Goal: Task Accomplishment & Management: Use online tool/utility

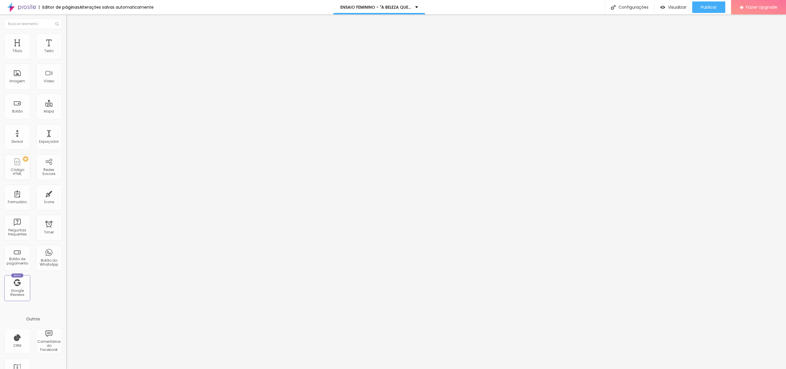
click at [66, 55] on button "button" at bounding box center [70, 52] width 8 height 6
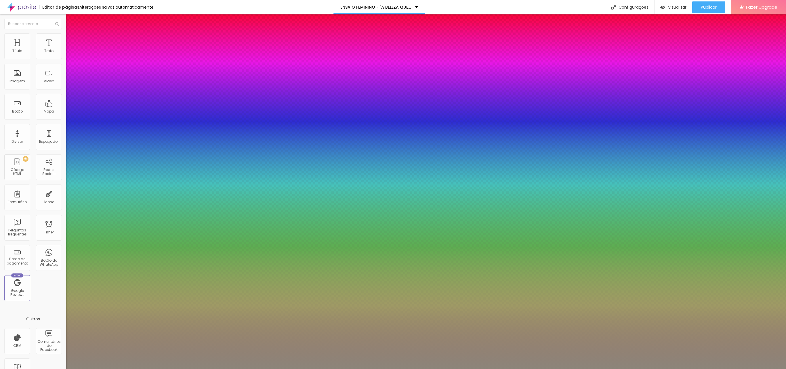
type input "1"
type input "0.5"
click at [62, 369] on select "AbrilFatface-Regular Actor-Regular Alegreya AlegreyaBlack [PERSON_NAME] Allan-R…" at bounding box center [31, 375] width 62 height 6
select select "Cookie-Regular"
click at [61, 369] on select "AbrilFatface-Regular Actor-Regular Alegreya AlegreyaBlack [PERSON_NAME] Allan-R…" at bounding box center [31, 375] width 62 height 6
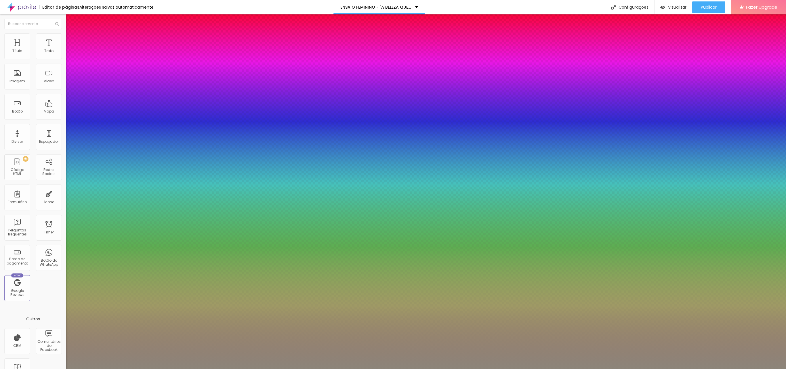
type input "1"
type input "0.5"
type input "1"
type input "0.5"
type input "1"
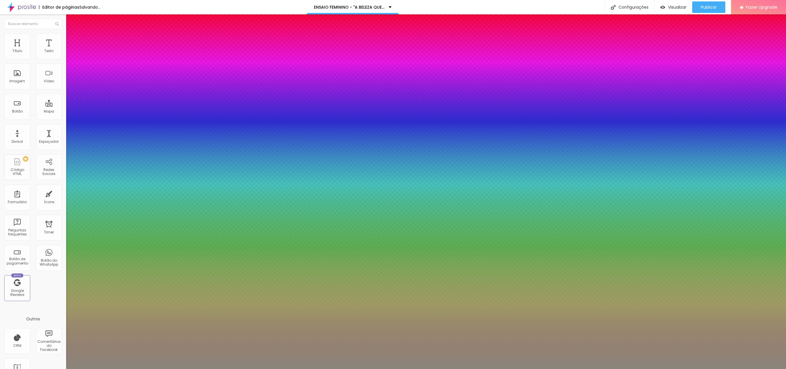
type input "0.5"
type input "22"
type input "1"
type input "0.5"
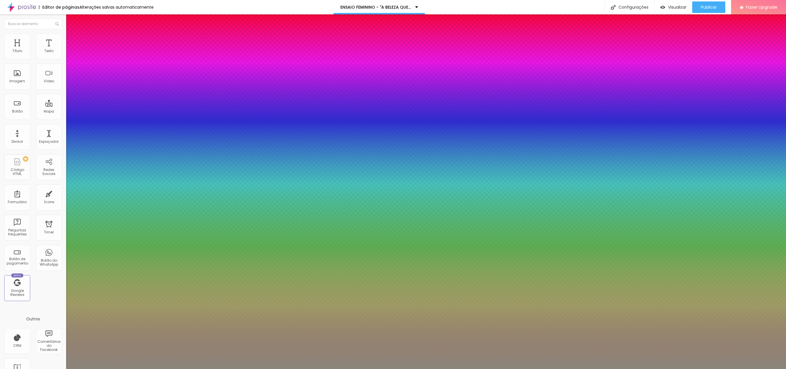
type input "27"
type input "1"
type input "0.5"
type input "30"
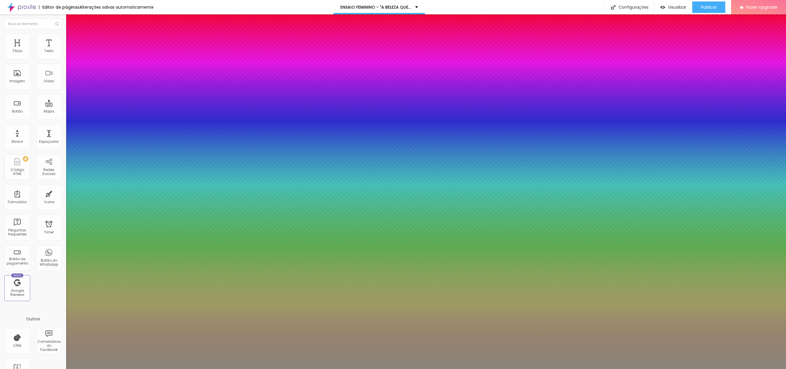
type input "30"
type input "1"
type input "0.5"
type input "33"
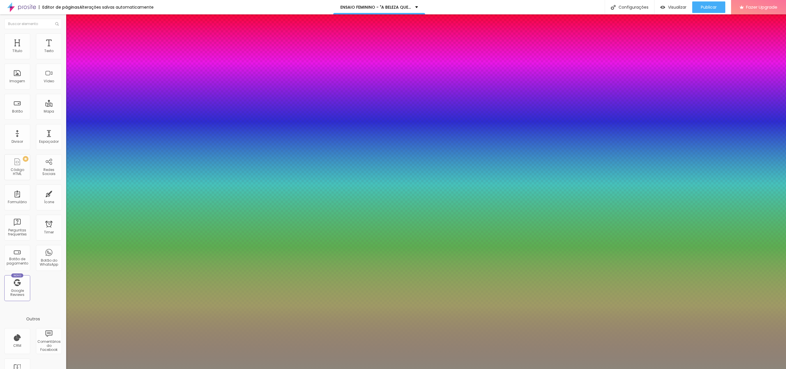
type input "1"
type input "0.5"
type input "37"
type input "1"
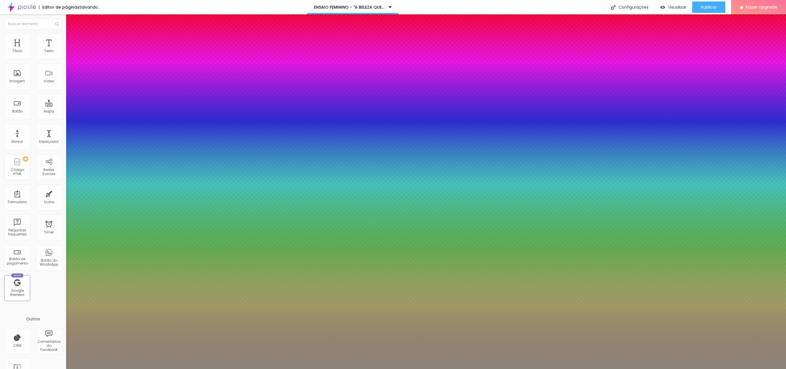
type input "0.5"
type input "38"
type input "1"
type input "0.5"
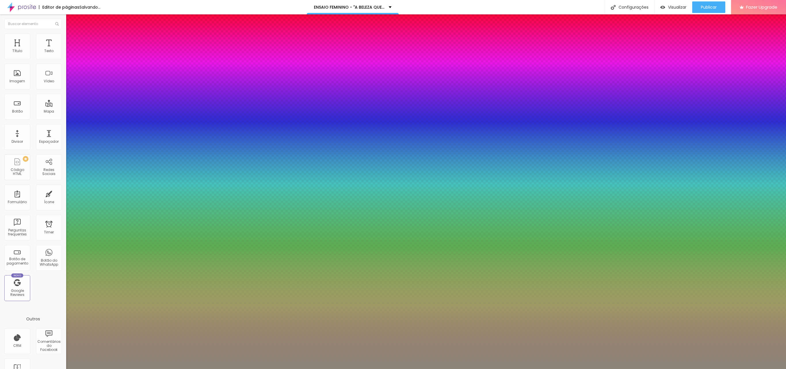
type input "39"
type input "1"
type input "0.5"
type input "40"
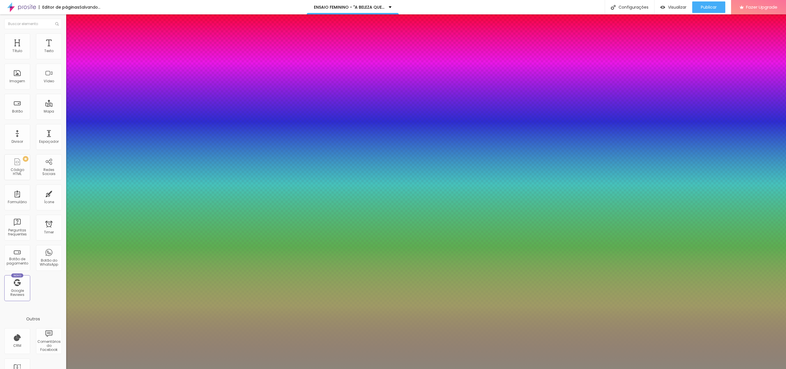
type input "40"
type input "1"
type input "0.5"
type input "42"
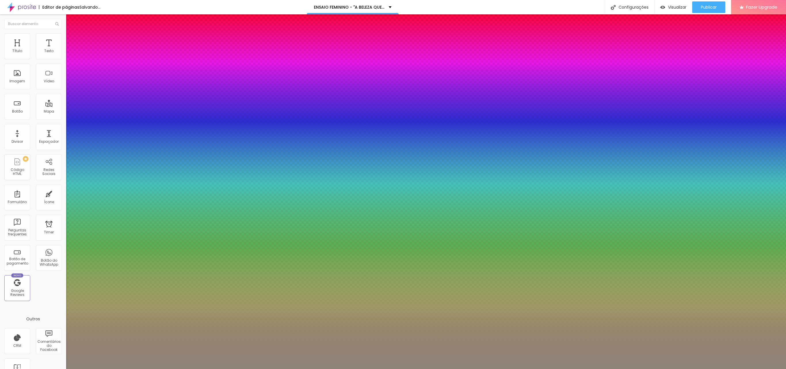
type input "1"
type input "0.5"
type input "1"
type input "0.5"
type input "43"
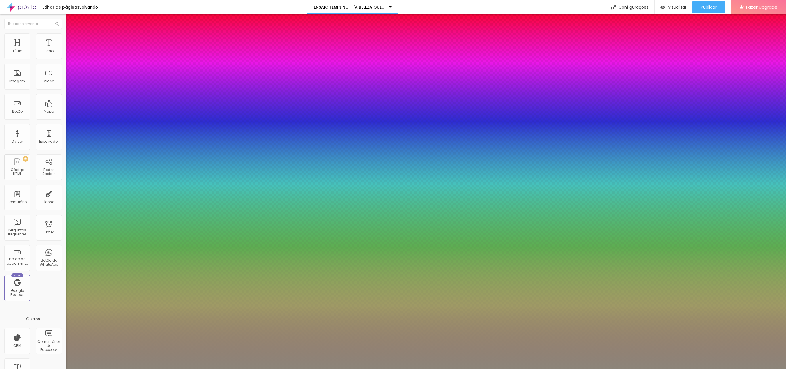
type input "43"
type input "1"
type input "0.5"
drag, startPoint x: 79, startPoint y: 98, endPoint x: 90, endPoint y: 98, distance: 10.4
type input "43"
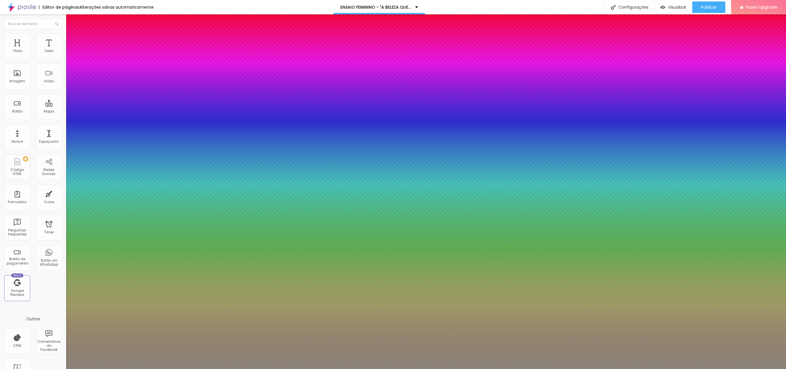
type input "1"
type input "0.5"
type input "1"
type input "0.5"
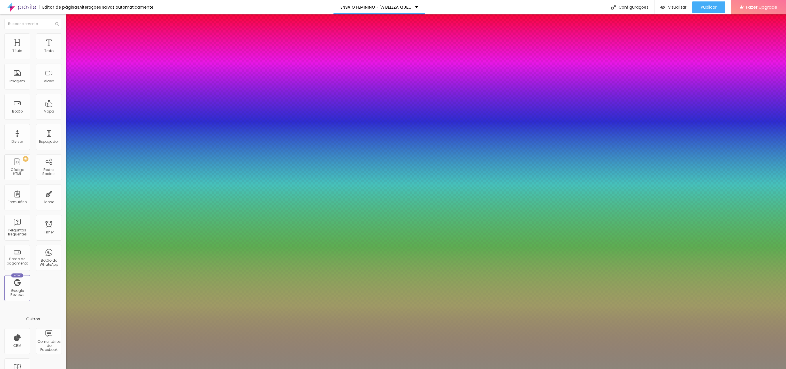
type input "0.1"
type input "1"
type input "0.5"
type input "0.3"
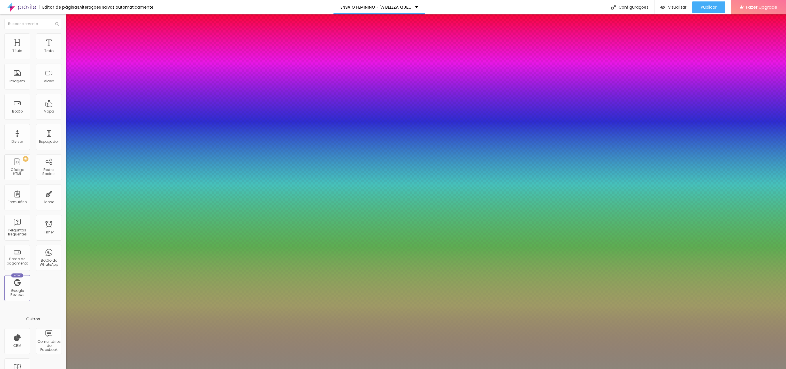
type input "0.3"
type input "1"
type input "0.5"
type input "0.4"
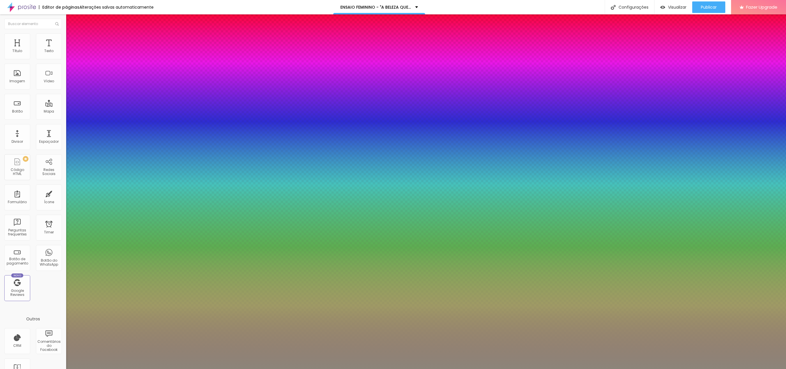
type input "1"
type input "0.5"
type input "0.8"
type input "1"
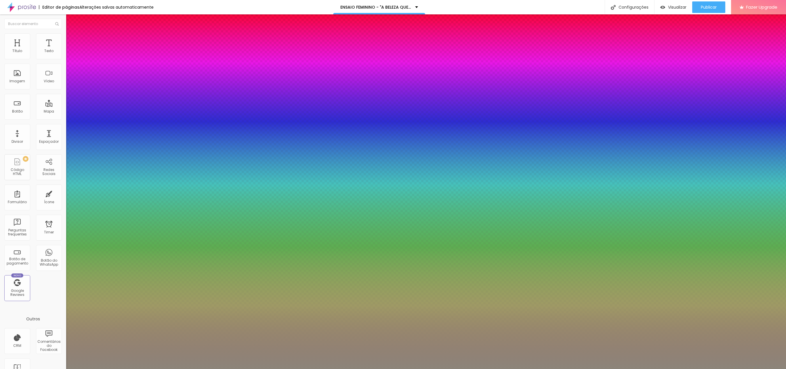
type input "0.5"
type input "1"
type input "0.5"
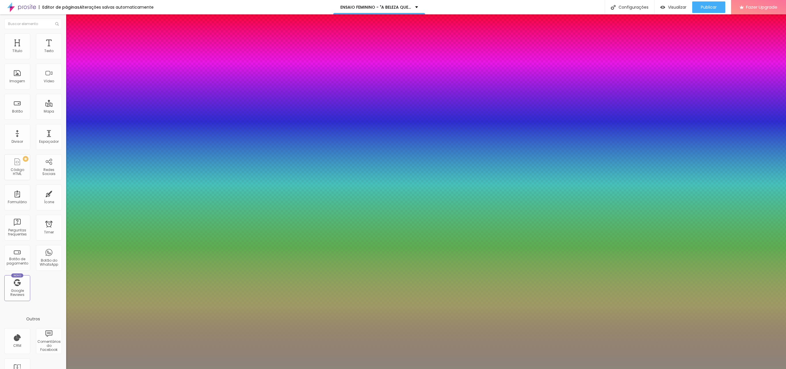
drag, startPoint x: 73, startPoint y: 113, endPoint x: 78, endPoint y: 113, distance: 5.8
type input "1"
type input "0.5"
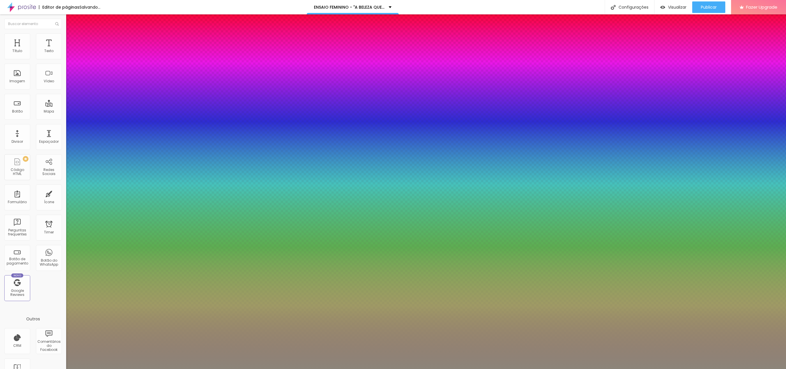
type input "3"
type input "0.5"
type input "16"
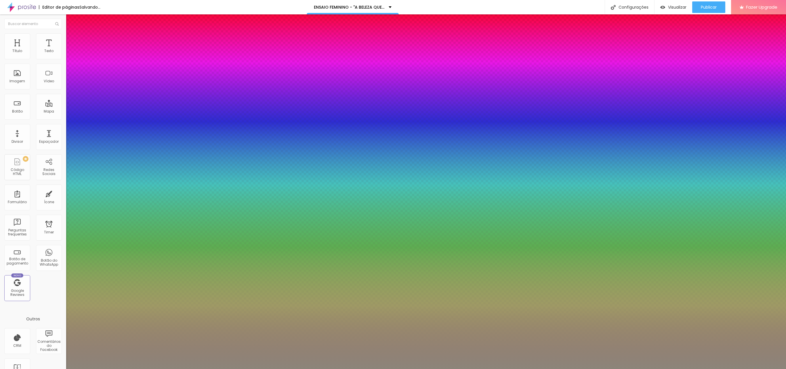
type input "0.5"
type input "20"
type input "0.5"
type input "21"
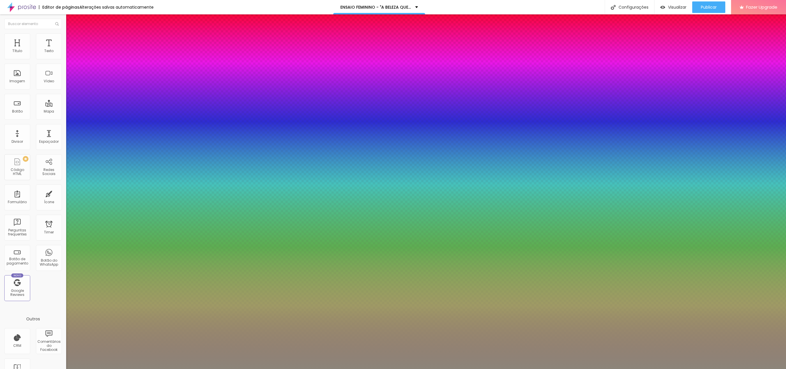
type input "21"
type input "0.5"
type input "18"
type input "0.5"
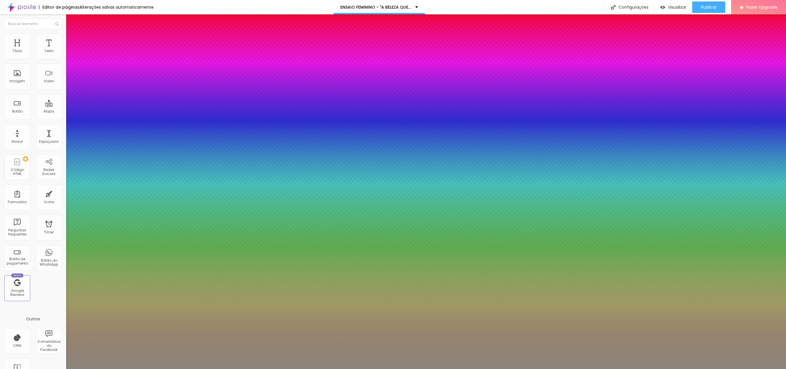
type input "16"
type input "0.5"
type input "14"
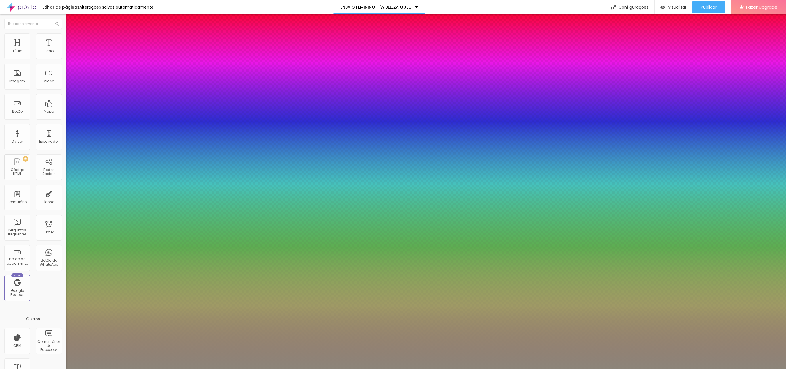
type input "0.5"
type input "17"
type input "0.5"
type input "18"
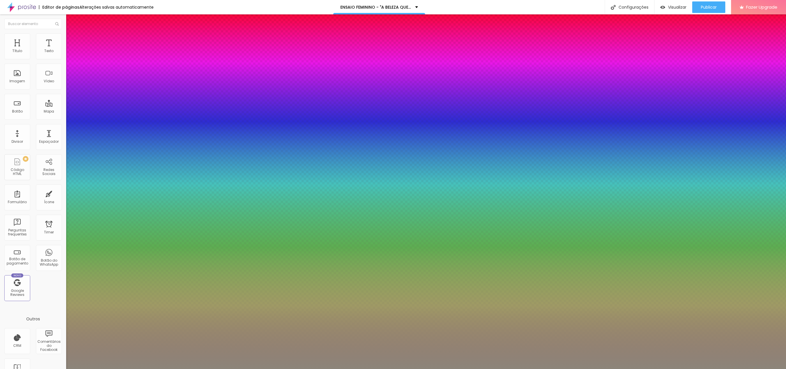
type input "18"
type input "0.5"
type input "21"
type input "0.5"
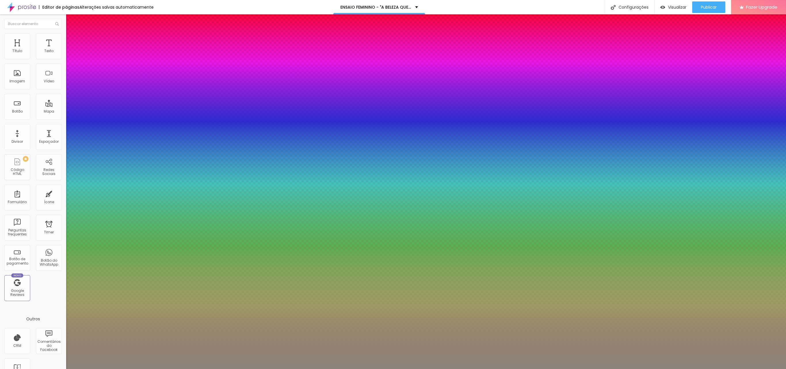
drag, startPoint x: 74, startPoint y: 127, endPoint x: 82, endPoint y: 128, distance: 8.2
type input "20"
type input "0.7"
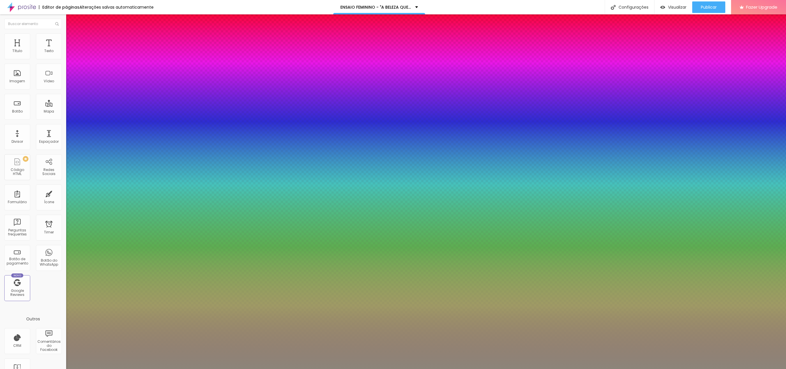
type input "0.7"
type input "0.8"
type input "0.9"
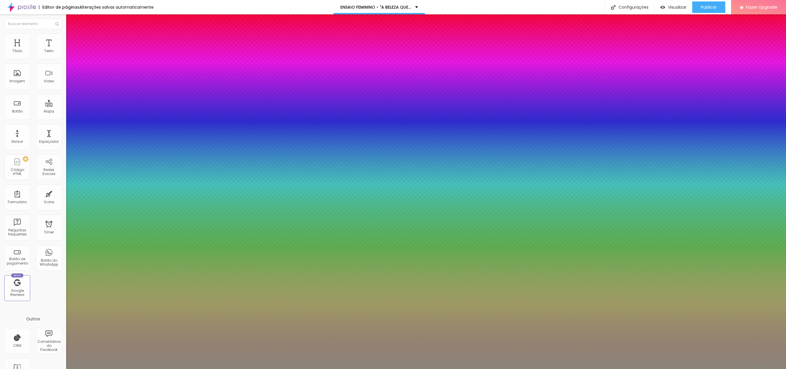
type input "1"
type input "1.1"
drag, startPoint x: 72, startPoint y: 143, endPoint x: 89, endPoint y: 144, distance: 17.3
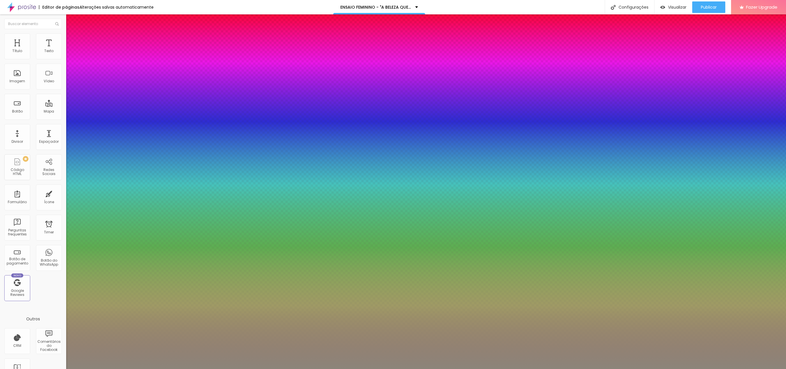
type input "1.1"
click at [81, 203] on div at bounding box center [393, 184] width 786 height 369
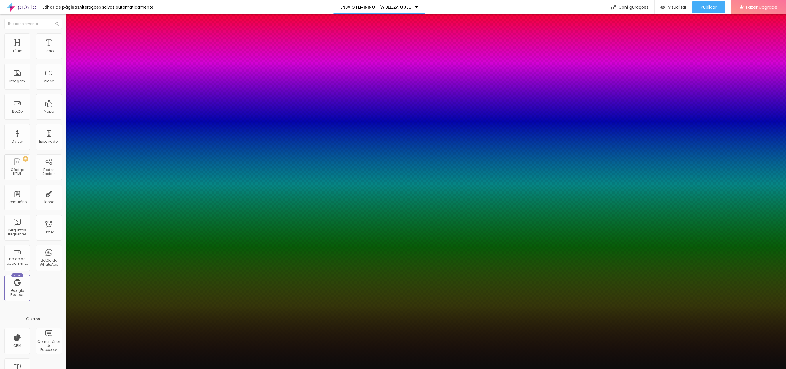
type input "0.3"
type input "0.1"
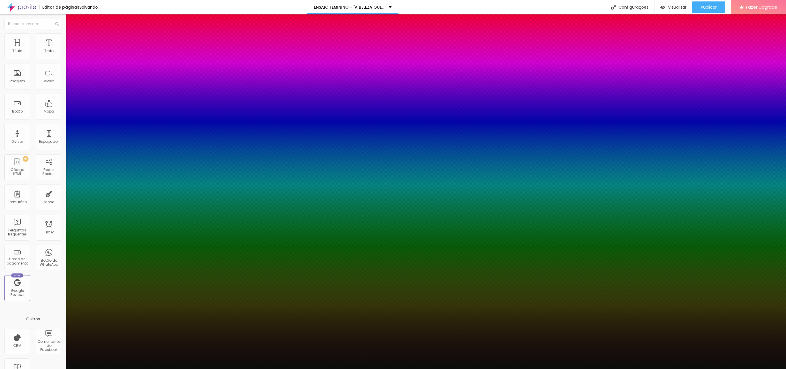
click at [386, 369] on div at bounding box center [393, 369] width 786 height 0
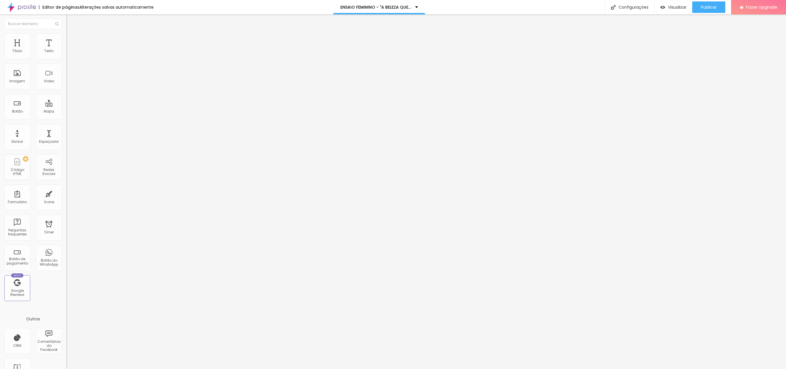
click at [68, 54] on icon "button" at bounding box center [69, 51] width 3 height 3
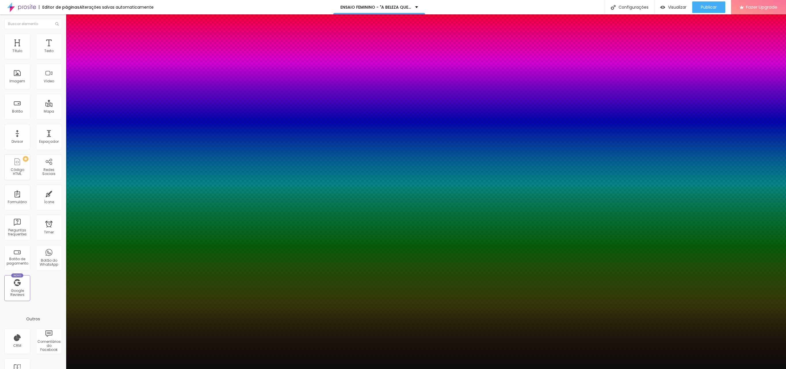
type input "37"
type input "33"
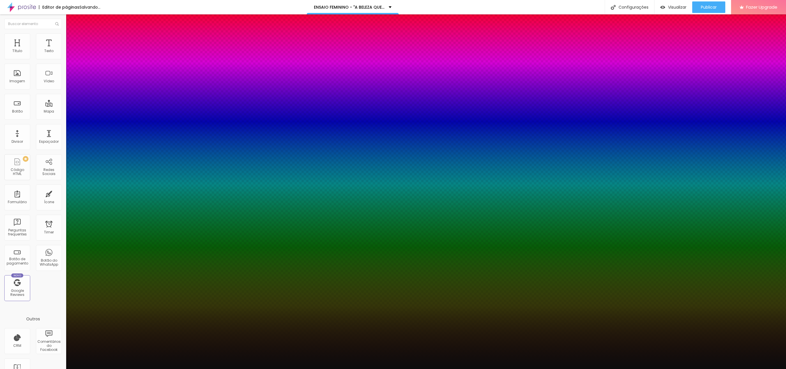
type input "35"
type input "38"
type input "40"
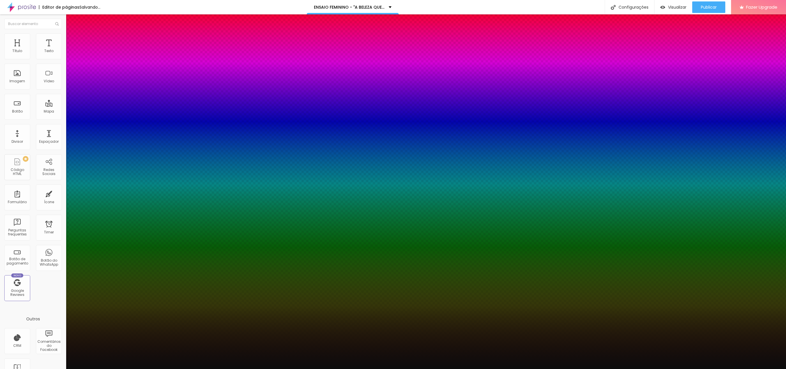
type input "40"
click at [62, 369] on select "AbrilFatface-Regular Actor-Regular Alegreya AlegreyaBlack [PERSON_NAME] Allan-R…" at bounding box center [31, 375] width 62 height 6
click at [61, 369] on select "AbrilFatface-Regular Actor-Regular Alegreya AlegreyaBlack [PERSON_NAME] Allan-R…" at bounding box center [31, 375] width 62 height 6
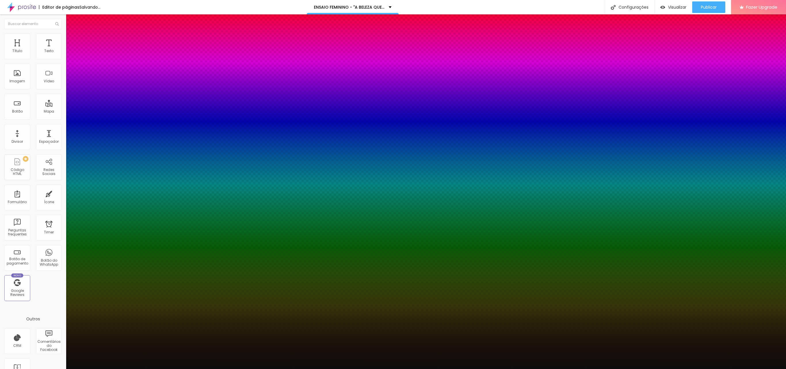
click at [62, 369] on select "AbrilFatface-Regular Actor-Regular Alegreya AlegreyaBlack [PERSON_NAME] Allan-R…" at bounding box center [31, 375] width 62 height 6
click at [61, 369] on select "AbrilFatface-Regular Actor-Regular Alegreya AlegreyaBlack [PERSON_NAME] Allan-R…" at bounding box center [31, 375] width 62 height 6
click at [62, 369] on select "AbrilFatface-Regular Actor-Regular Alegreya AlegreyaBlack [PERSON_NAME] Allan-R…" at bounding box center [31, 375] width 62 height 6
click at [61, 369] on select "AbrilFatface-Regular Actor-Regular Alegreya AlegreyaBlack [PERSON_NAME] Allan-R…" at bounding box center [31, 375] width 62 height 6
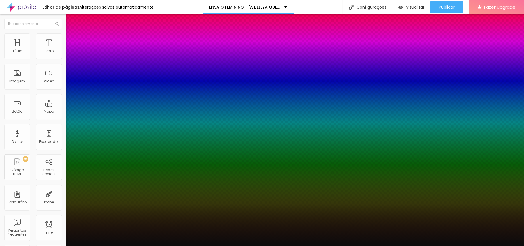
select select "Yantramanav"
type input "36"
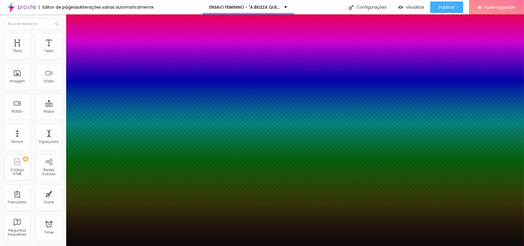
type input "36"
type input "34"
type input "33"
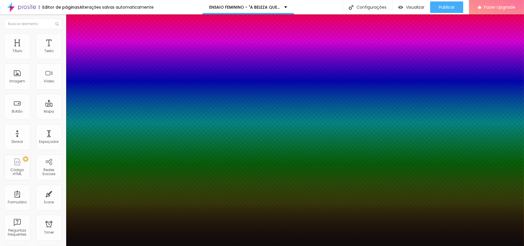
type input "32"
click at [33, 246] on div at bounding box center [262, 246] width 524 height 0
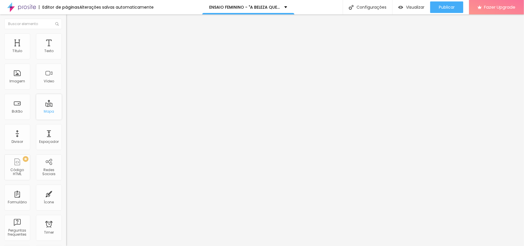
click at [47, 108] on div "Mapa" at bounding box center [49, 107] width 26 height 26
click at [43, 108] on div "Mapa" at bounding box center [49, 107] width 26 height 26
click at [66, 54] on input "Alboom [GEOGRAPHIC_DATA]" at bounding box center [100, 51] width 69 height 6
drag, startPoint x: 35, startPoint y: 64, endPoint x: 1, endPoint y: 65, distance: 34.0
click at [66, 65] on div "Endereço Alboom [GEOGRAPHIC_DATA] Alinhamento 15 Zoom" at bounding box center [99, 102] width 66 height 115
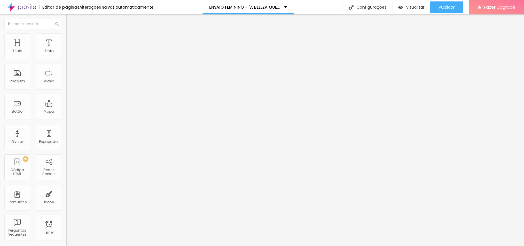
type input "Bosque da Barra"
click at [71, 22] on img "button" at bounding box center [73, 21] width 5 height 5
click at [75, 63] on div "Conectar" at bounding box center [85, 58] width 21 height 12
click at [447, 5] on span "Publicar" at bounding box center [447, 7] width 16 height 5
click at [66, 58] on img at bounding box center [67, 59] width 3 height 3
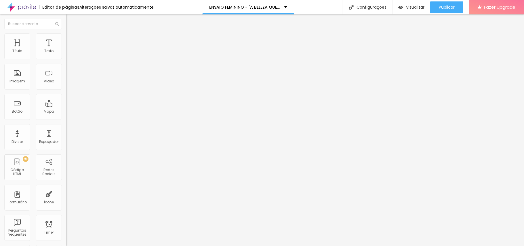
scroll to position [38, 0]
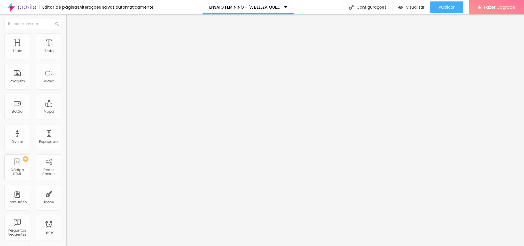
type input "[DATE]"
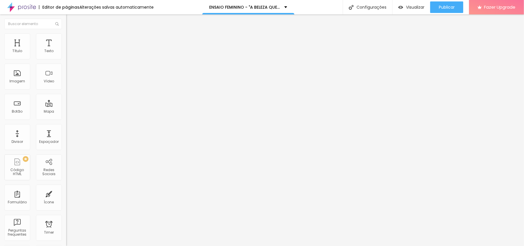
scroll to position [56, 0]
drag, startPoint x: 166, startPoint y: 167, endPoint x: 164, endPoint y: 95, distance: 72.2
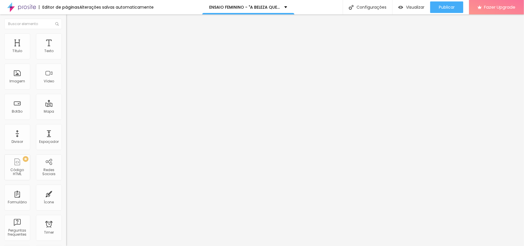
drag, startPoint x: 214, startPoint y: 115, endPoint x: 153, endPoint y: 113, distance: 61.0
type input "Horário escolhido ( caso o horário esteja já preenchido entraremos em contato p…"
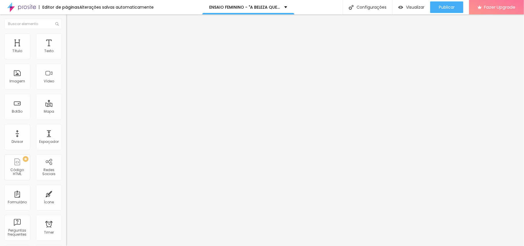
scroll to position [0, 0]
drag, startPoint x: 189, startPoint y: 150, endPoint x: 209, endPoint y: 148, distance: 19.6
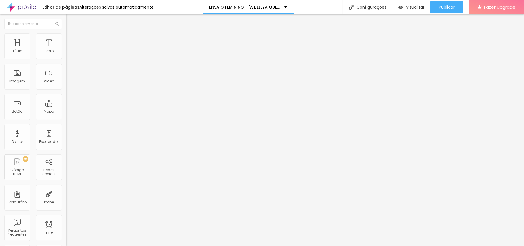
type input "8:00"
drag, startPoint x: 189, startPoint y: 163, endPoint x: 209, endPoint y: 161, distance: 19.6
type input "8:45"
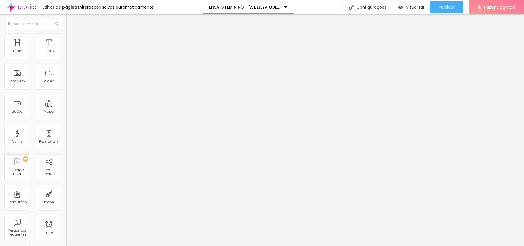
drag, startPoint x: 215, startPoint y: 176, endPoint x: 188, endPoint y: 176, distance: 27.0
type input "08:50"
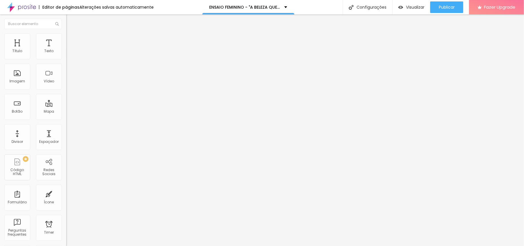
drag, startPoint x: 207, startPoint y: 112, endPoint x: 188, endPoint y: 112, distance: 18.4
drag, startPoint x: 195, startPoint y: 113, endPoint x: 189, endPoint y: 112, distance: 6.4
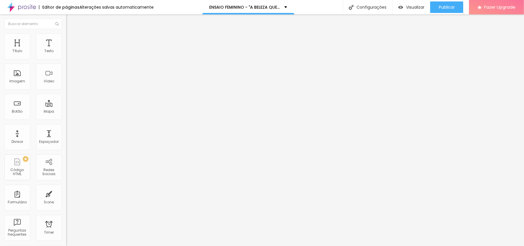
type input "09:00"
drag, startPoint x: 212, startPoint y: 124, endPoint x: 189, endPoint y: 124, distance: 23.6
type input "09:45"
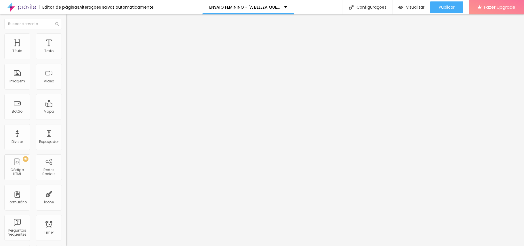
drag, startPoint x: 213, startPoint y: 138, endPoint x: 184, endPoint y: 138, distance: 28.5
type input "10:00"
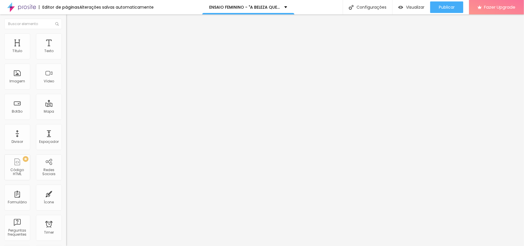
type input "8:00 - 08:45"
type input "8"
type input "9:00 - 09:45"
drag, startPoint x: 200, startPoint y: 97, endPoint x: 189, endPoint y: 97, distance: 11.5
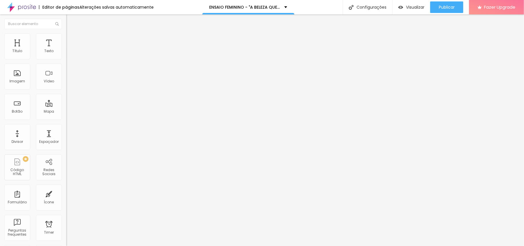
type input "10:00-10:45"
drag, startPoint x: 201, startPoint y: 111, endPoint x: 189, endPoint y: 110, distance: 11.3
type input "11:00-11:45"
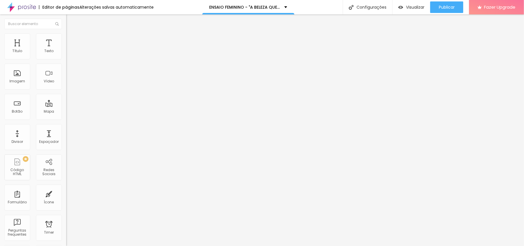
type input "10:00"
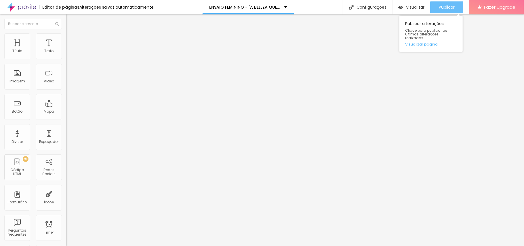
click at [446, 7] on span "Publicar" at bounding box center [447, 7] width 16 height 5
click at [452, 7] on span "Publicar" at bounding box center [447, 7] width 16 height 5
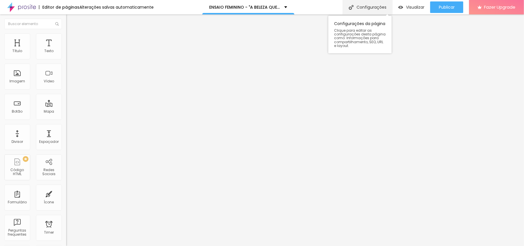
click at [374, 6] on div "Configurações" at bounding box center [367, 7] width 49 height 14
